Goal: Find specific page/section: Find specific page/section

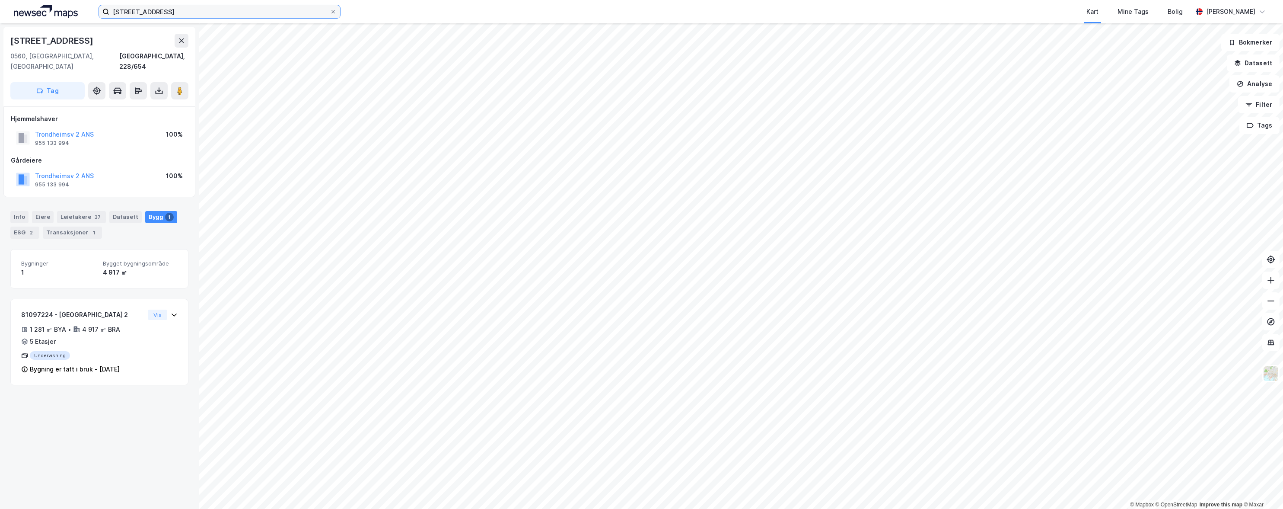
click at [205, 16] on input "[STREET_ADDRESS]" at bounding box center [219, 11] width 220 height 13
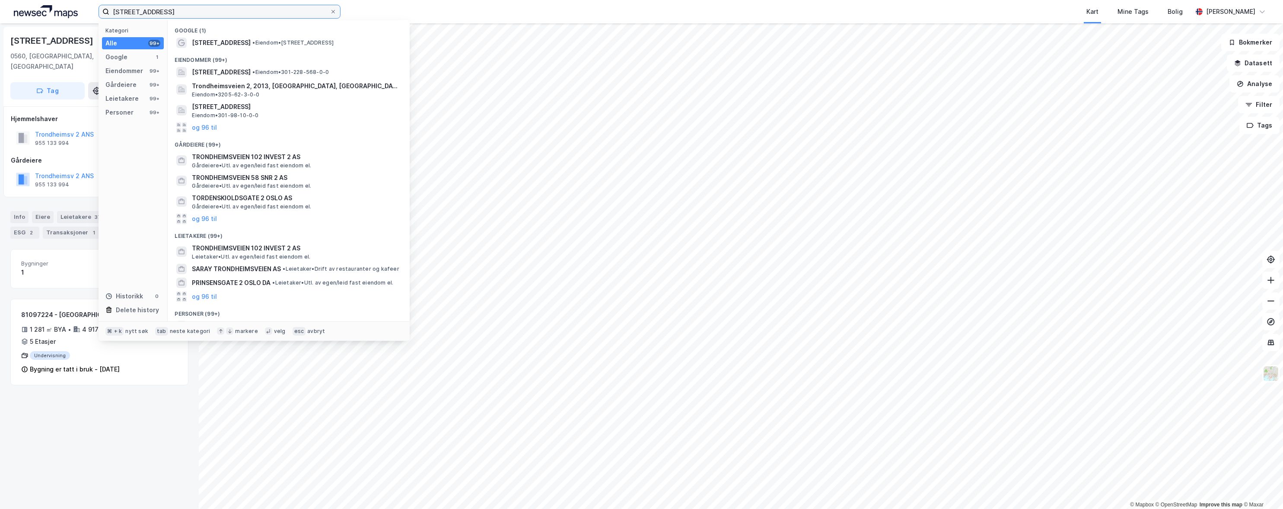
paste input "[STREET_ADDRESS]"
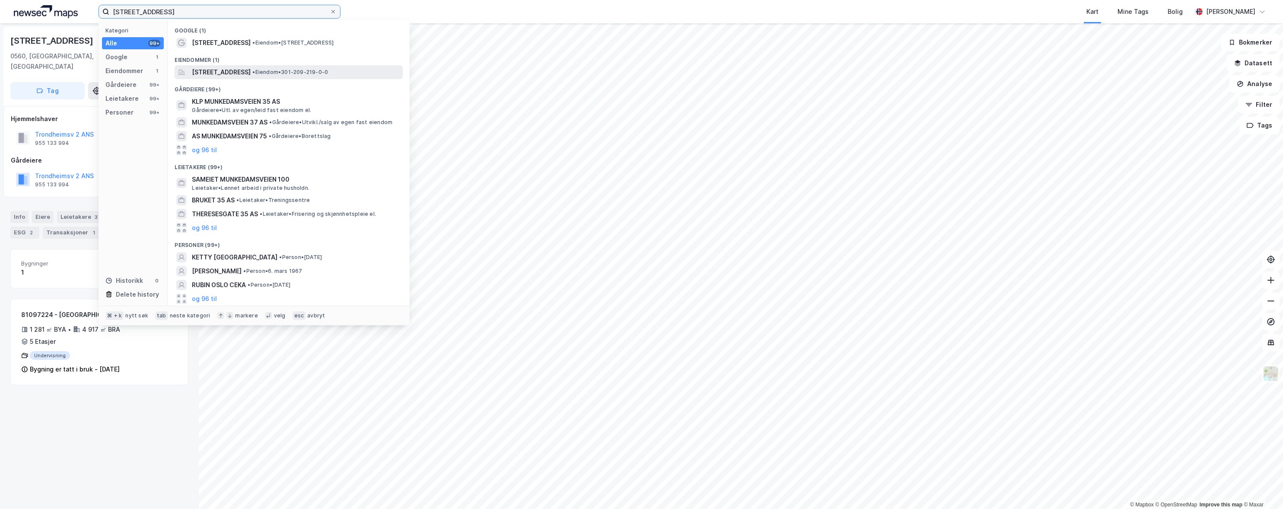
type input "[STREET_ADDRESS]"
click at [211, 72] on span "[STREET_ADDRESS]" at bounding box center [221, 72] width 59 height 10
